Goal: Find specific page/section: Find specific page/section

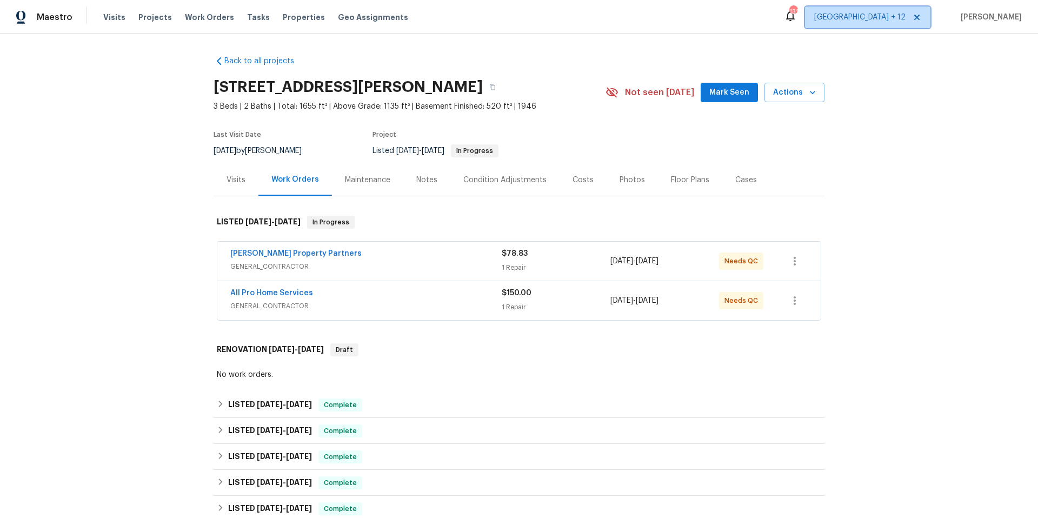
click at [870, 19] on span "[GEOGRAPHIC_DATA] + 12" at bounding box center [859, 17] width 91 height 11
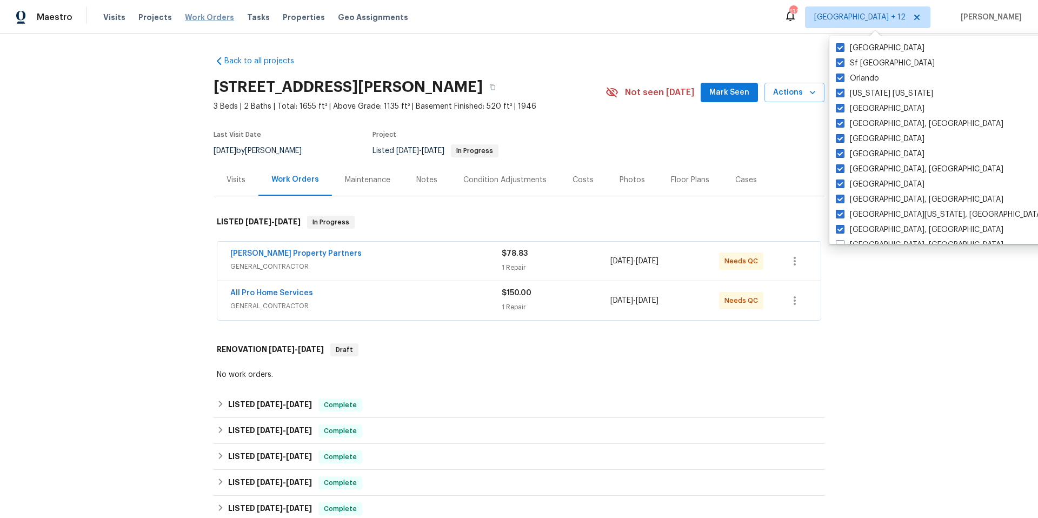
click at [190, 18] on span "Work Orders" at bounding box center [209, 17] width 49 height 11
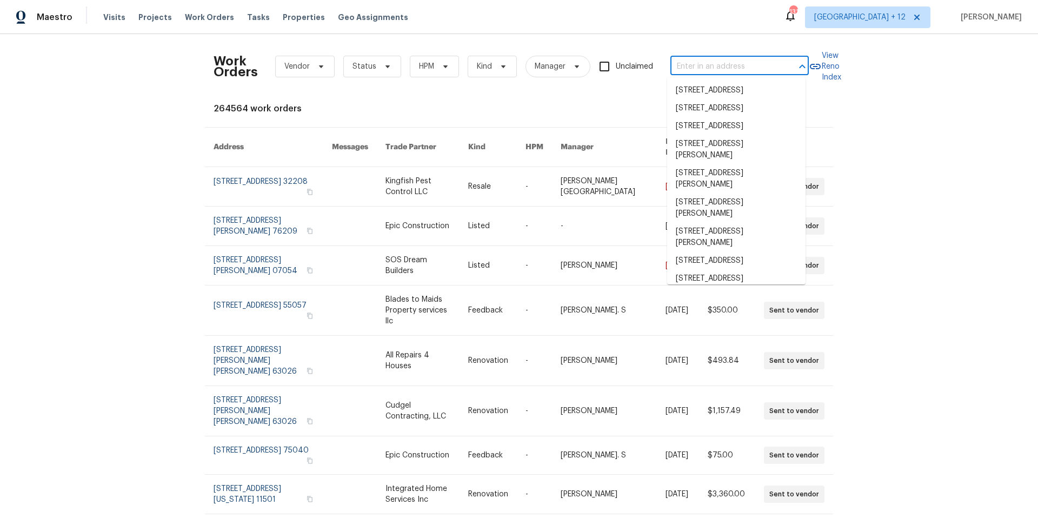
click at [734, 67] on input "text" at bounding box center [724, 66] width 108 height 17
paste input "[STREET_ADDRESS][PERSON_NAME]"
type input "[STREET_ADDRESS][PERSON_NAME]"
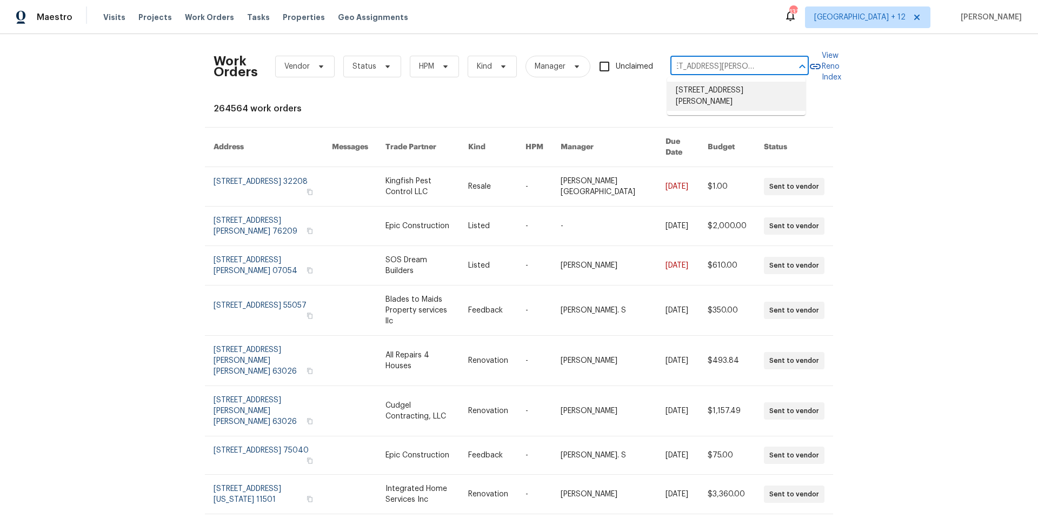
click at [748, 103] on li "[STREET_ADDRESS][PERSON_NAME]" at bounding box center [736, 96] width 138 height 29
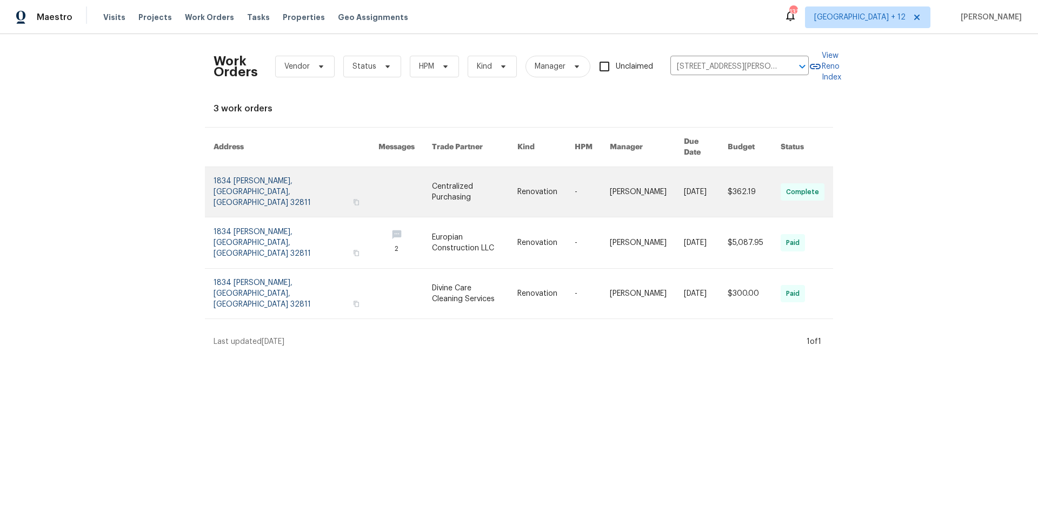
click at [219, 186] on link at bounding box center [295, 192] width 165 height 50
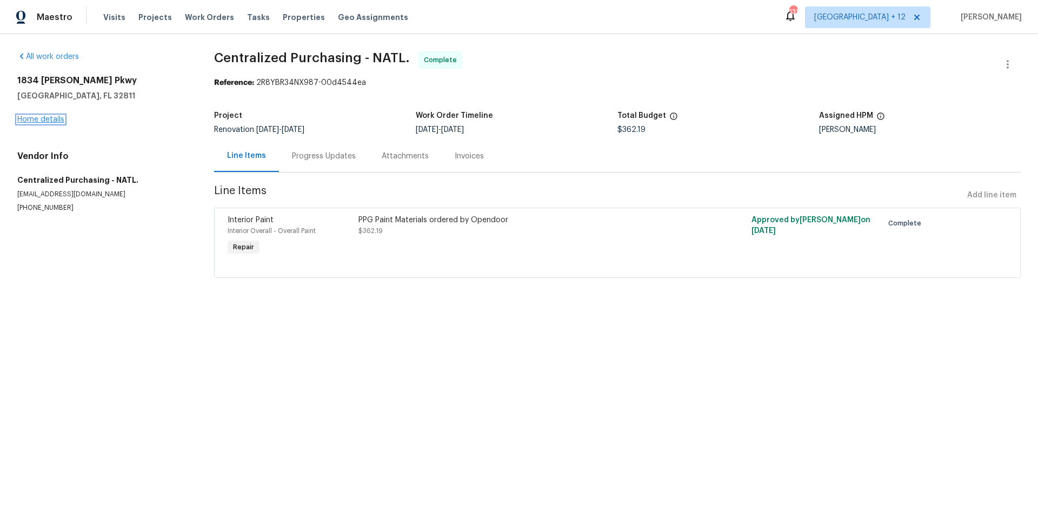
click at [53, 121] on link "Home details" at bounding box center [40, 120] width 47 height 8
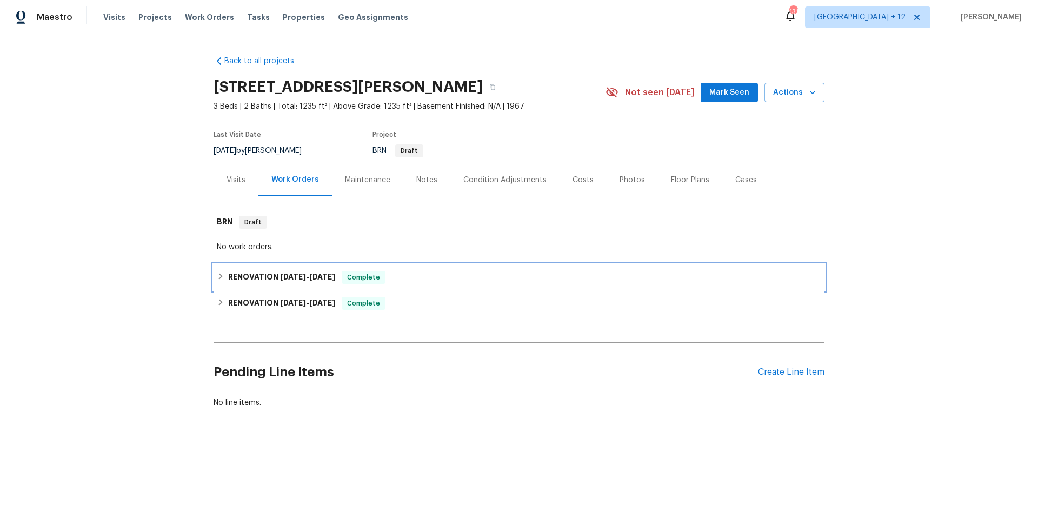
click at [217, 279] on icon at bounding box center [221, 276] width 8 height 8
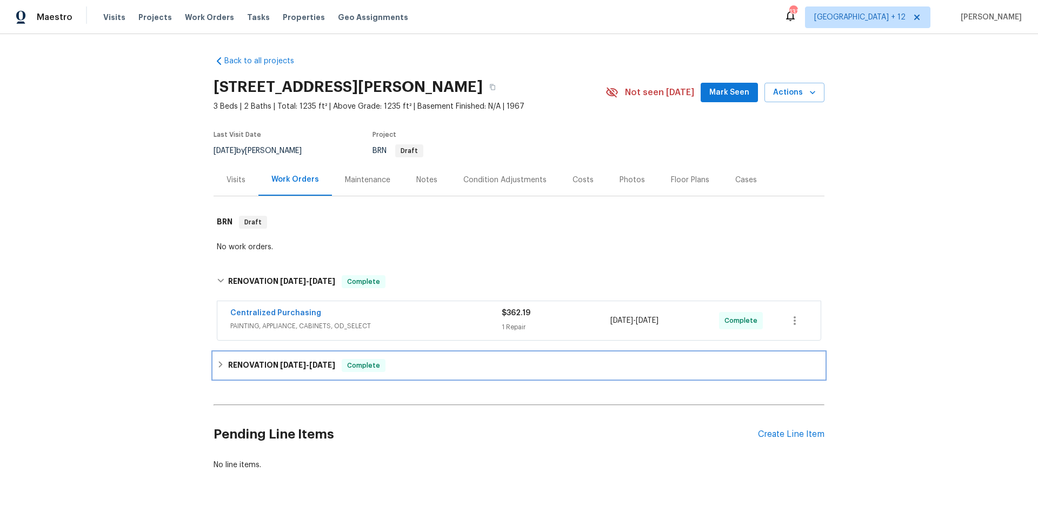
click at [217, 366] on icon at bounding box center [221, 364] width 8 height 8
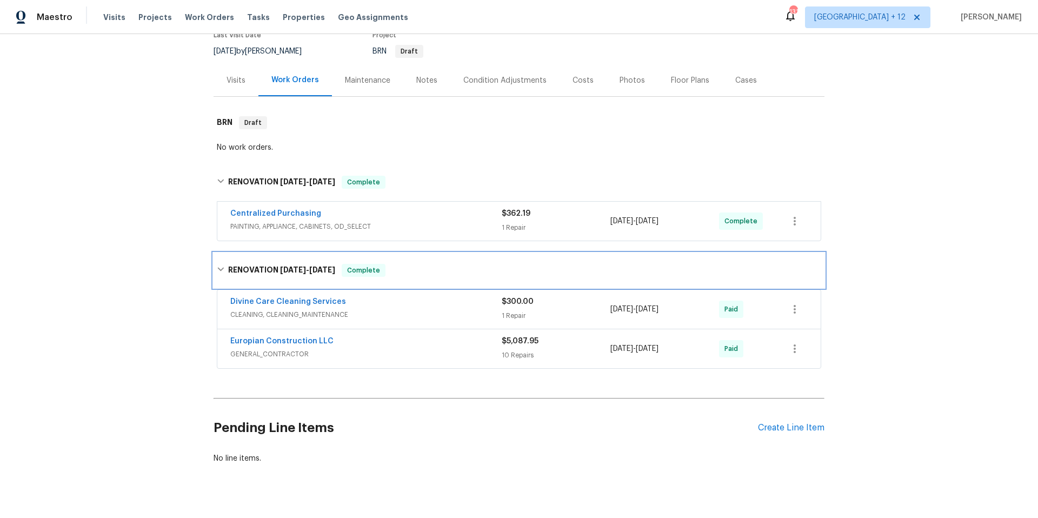
scroll to position [101, 0]
click at [475, 308] on span "CLEANING, CLEANING_MAINTENANCE" at bounding box center [365, 313] width 271 height 11
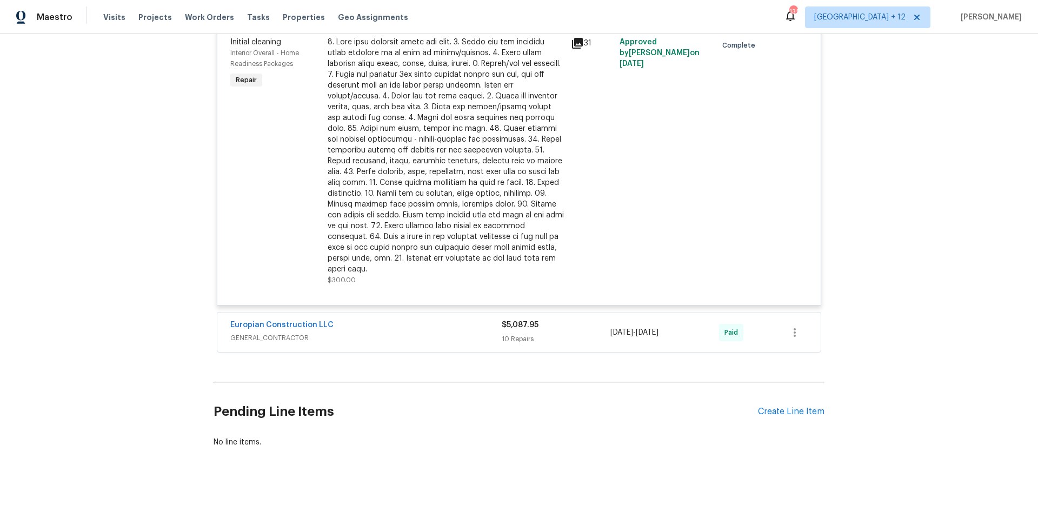
scroll to position [426, 0]
click at [414, 319] on div "Europian Construction LLC" at bounding box center [365, 325] width 271 height 13
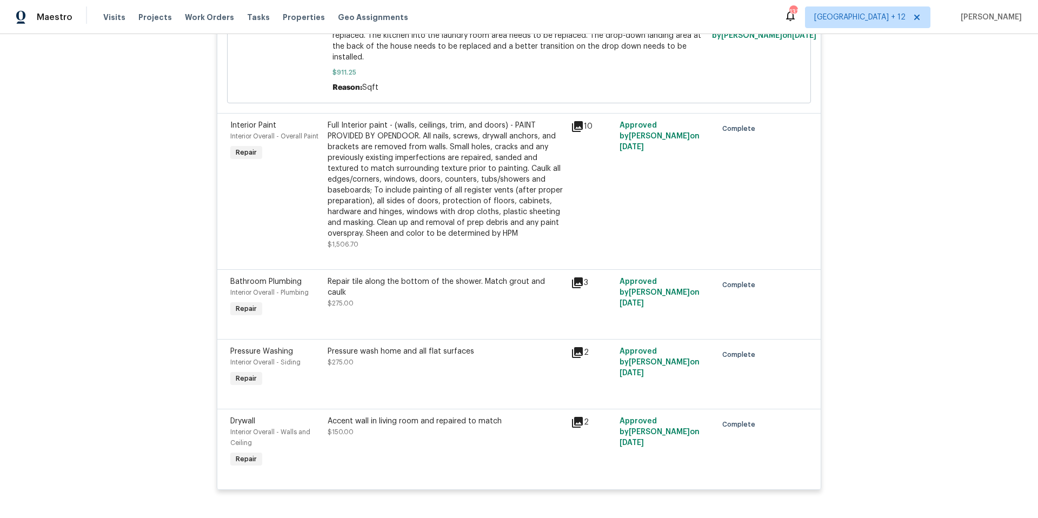
scroll to position [1515, 0]
